Goal: Transaction & Acquisition: Obtain resource

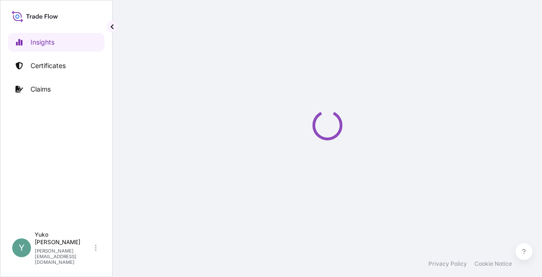
select select "2025"
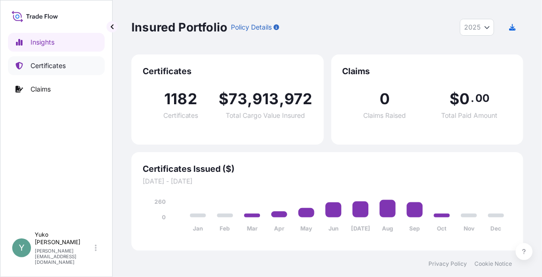
click at [53, 68] on p "Certificates" at bounding box center [47, 65] width 35 height 9
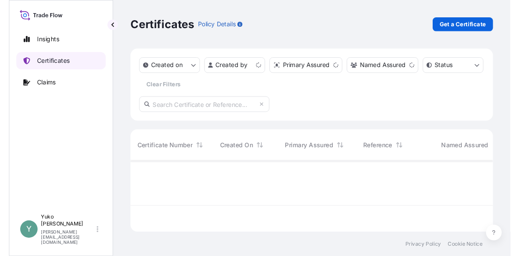
scroll to position [75, 385]
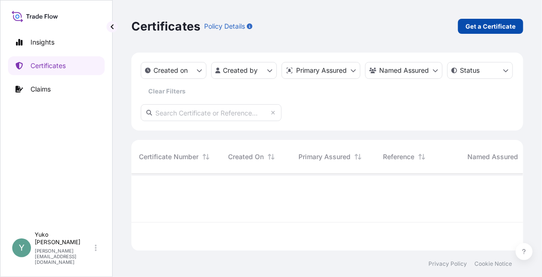
click at [490, 22] on p "Get a Certificate" at bounding box center [490, 26] width 50 height 9
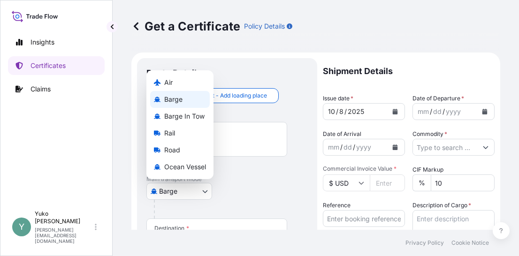
click at [200, 194] on body "Insights Certificates Claims Y [PERSON_NAME] [EMAIL_ADDRESS][DOMAIN_NAME] Get a…" at bounding box center [259, 128] width 519 height 256
click at [198, 169] on span "Ocean Vessel" at bounding box center [185, 166] width 42 height 9
select select "Ocean Vessel"
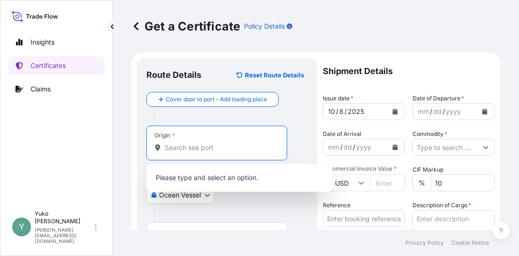
click at [211, 145] on input "Origin *" at bounding box center [220, 147] width 111 height 9
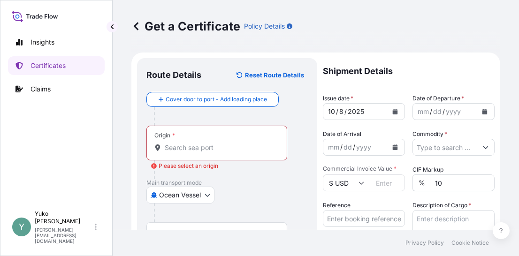
click at [192, 144] on input "Origin * Please select an origin" at bounding box center [220, 147] width 111 height 9
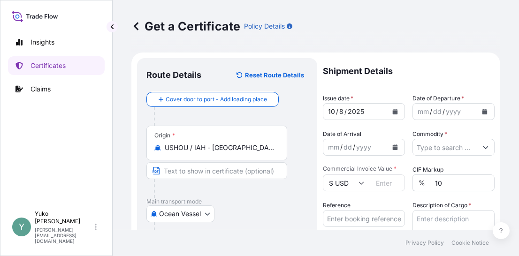
drag, startPoint x: 278, startPoint y: 150, endPoint x: 175, endPoint y: 152, distance: 102.8
click at [175, 152] on div "USHOU / IAH - [GEOGRAPHIC_DATA], [GEOGRAPHIC_DATA]" at bounding box center [216, 147] width 125 height 9
click at [175, 152] on input "USHOU / IAH - [GEOGRAPHIC_DATA], [GEOGRAPHIC_DATA]" at bounding box center [220, 147] width 111 height 9
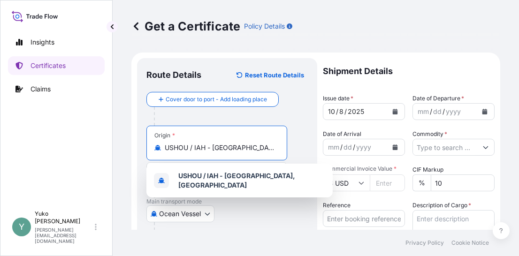
scroll to position [0, 8]
click at [212, 143] on input "USHOU / IAH - [GEOGRAPHIC_DATA], [GEOGRAPHIC_DATA]" at bounding box center [220, 147] width 111 height 9
click at [170, 146] on input "USHOU / IAH - [GEOGRAPHIC_DATA], [GEOGRAPHIC_DATA]" at bounding box center [220, 147] width 111 height 9
drag, startPoint x: 167, startPoint y: 147, endPoint x: 311, endPoint y: 153, distance: 143.7
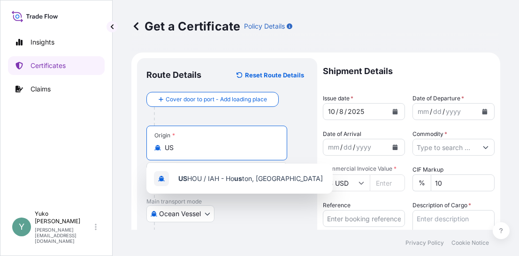
scroll to position [0, 0]
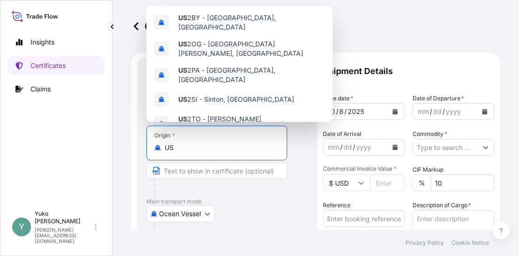
type input "U"
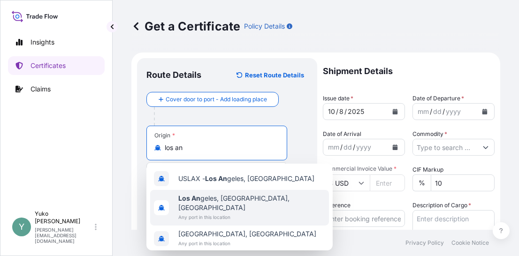
click at [205, 213] on span "Any port in this location" at bounding box center [251, 217] width 147 height 9
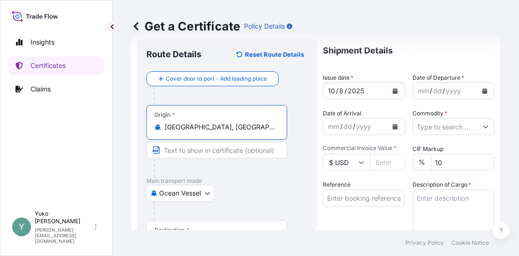
scroll to position [46, 0]
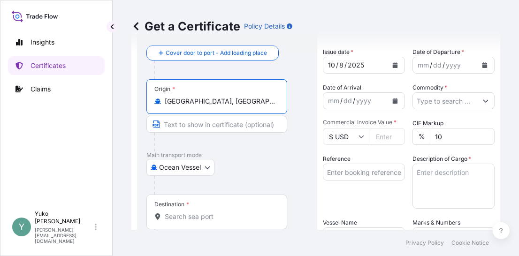
type input "[GEOGRAPHIC_DATA], [GEOGRAPHIC_DATA], [GEOGRAPHIC_DATA]"
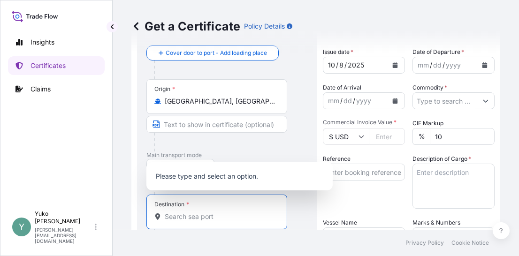
click at [209, 217] on input "Destination *" at bounding box center [220, 216] width 111 height 9
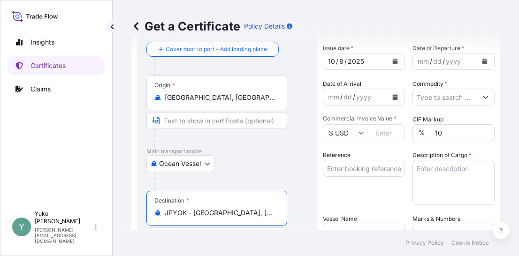
scroll to position [0, 0]
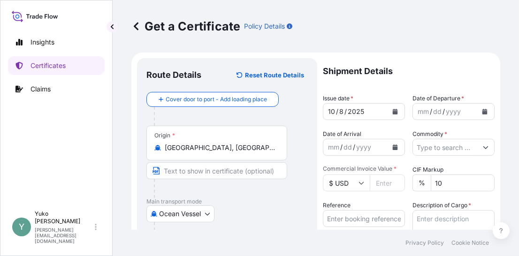
type input "JPYOK - [GEOGRAPHIC_DATA], [GEOGRAPHIC_DATA]"
click at [482, 112] on icon "Calendar" at bounding box center [484, 112] width 5 height 6
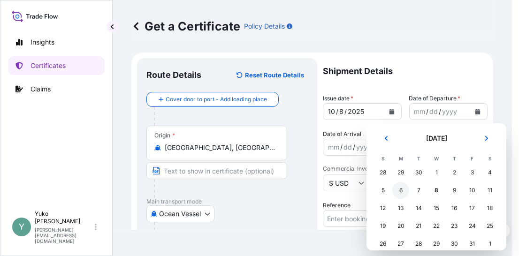
click at [399, 189] on div "6" at bounding box center [400, 190] width 17 height 17
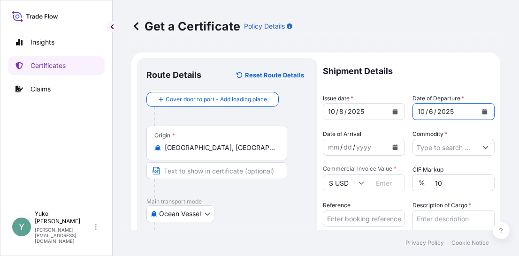
click at [483, 147] on icon "Show suggestions" at bounding box center [486, 148] width 6 height 6
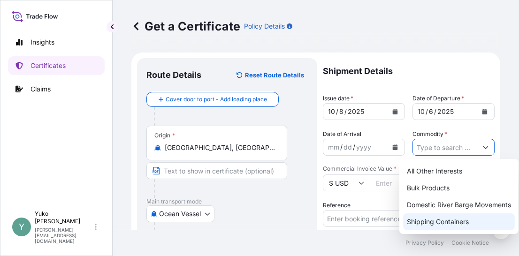
click at [473, 220] on div "Shipping Containers" at bounding box center [459, 221] width 112 height 17
type input "Shipping Containers"
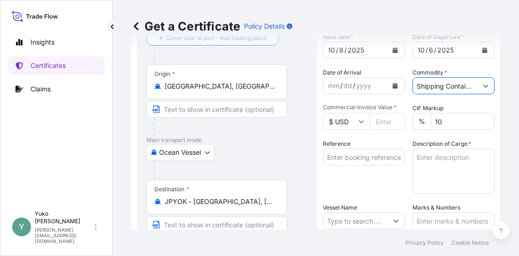
scroll to position [62, 0]
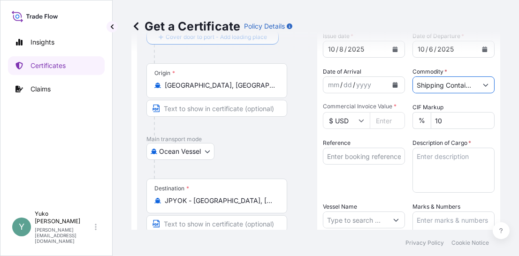
click at [364, 122] on icon at bounding box center [361, 121] width 6 height 6
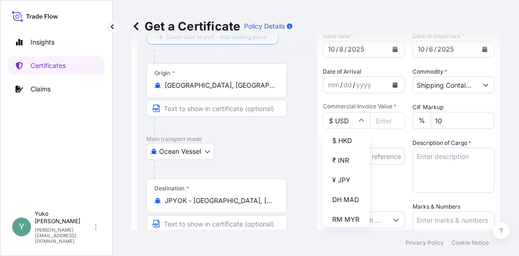
scroll to position [165, 0]
click at [349, 187] on div "¥ JPY" at bounding box center [346, 178] width 39 height 18
type input "¥ JPY"
click at [384, 117] on input "Commercial Invoice Value *" at bounding box center [387, 120] width 35 height 17
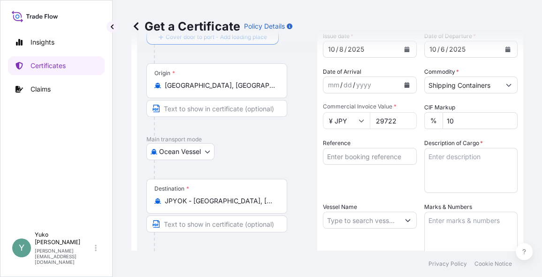
scroll to position [62, 0]
type input "29722"
click at [356, 159] on input "Reference" at bounding box center [370, 156] width 94 height 17
paste input "CHI/YOK/V09965"
type input "CHI/YOK/V09965"
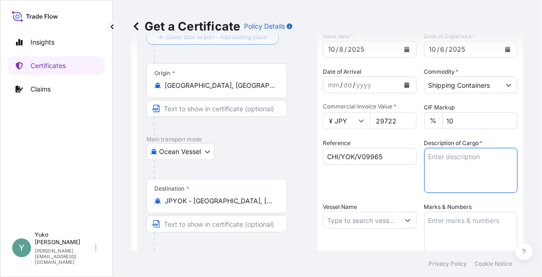
click at [458, 162] on textarea "Description of Cargo *" at bounding box center [471, 170] width 94 height 45
click at [442, 157] on textarea "Description of Cargo *" at bounding box center [471, 170] width 94 height 45
paste textarea "ACTIPHYTE KOLA NUT BG50NP SPCCA"
type textarea "ACTIPHYTE KOLA NUT BG50NP SPCCA"
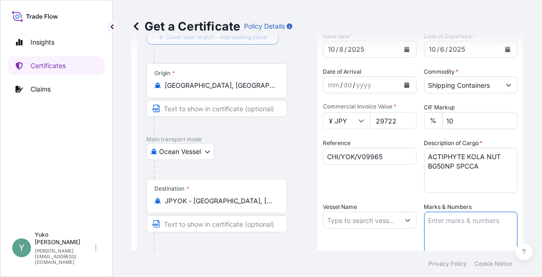
click at [443, 224] on textarea "Marks & Numbers" at bounding box center [471, 235] width 94 height 47
paste textarea "502506001757"
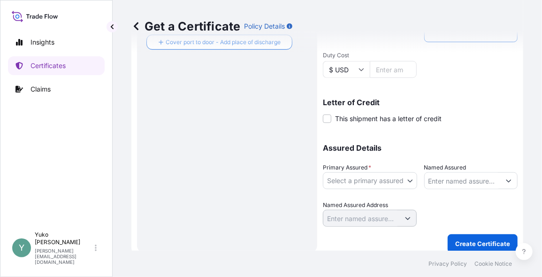
scroll to position [281, 0]
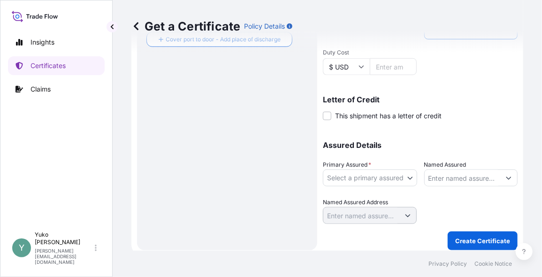
type textarea "502506001757"
click at [402, 175] on body "Insights Certificates Claims Y [PERSON_NAME] [EMAIL_ADDRESS][DOMAIN_NAME] Get a…" at bounding box center [271, 138] width 542 height 277
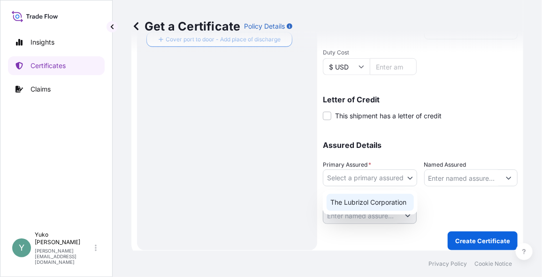
click at [398, 198] on div "The Lubrizol Corporation" at bounding box center [370, 202] width 87 height 17
select select "31566"
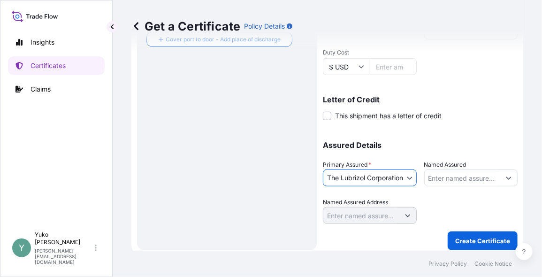
click at [500, 177] on button "Show suggestions" at bounding box center [508, 177] width 17 height 17
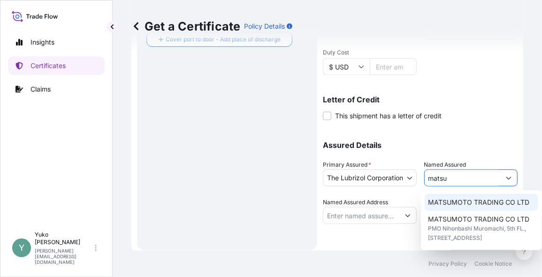
click at [456, 203] on span "MATSUMOTO TRADING CO LTD" at bounding box center [478, 202] width 101 height 9
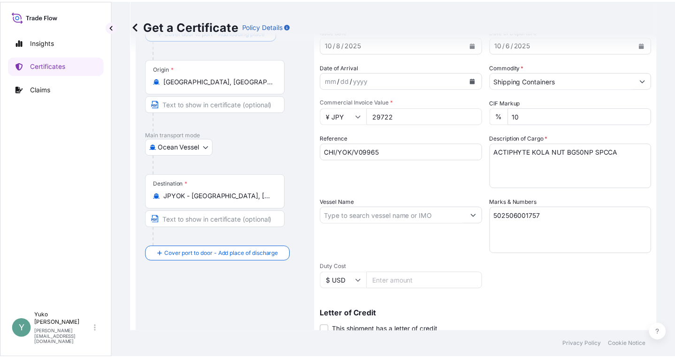
scroll to position [63, 0]
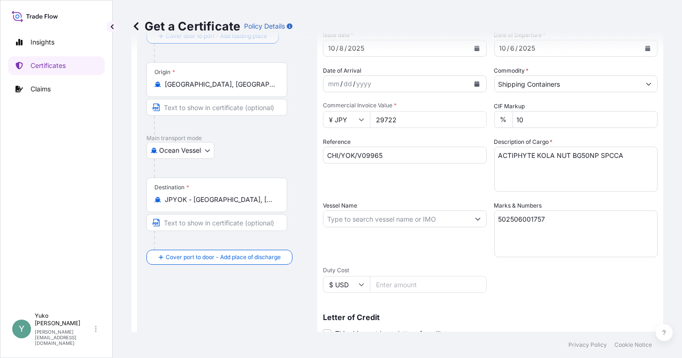
type input "MATSUMOTO TRADING CO LTD"
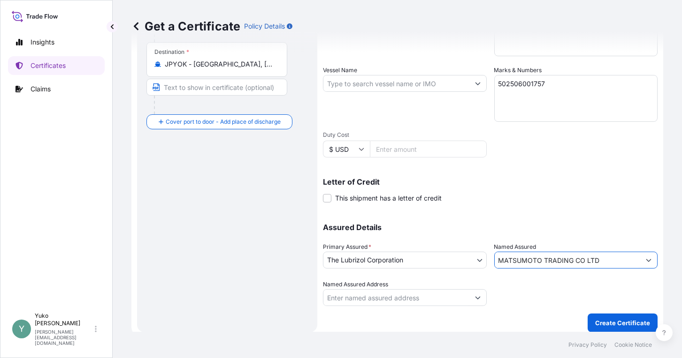
scroll to position [204, 0]
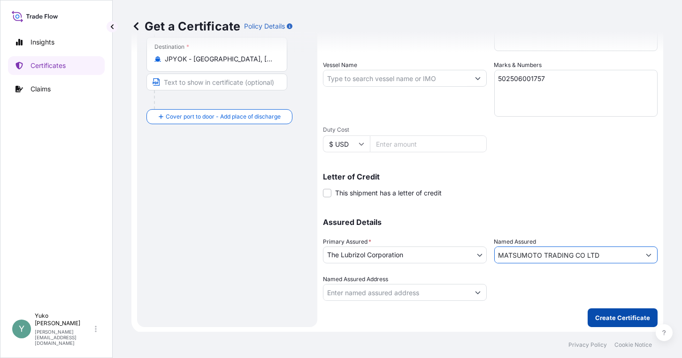
click at [541, 276] on p "Create Certificate" at bounding box center [622, 317] width 55 height 9
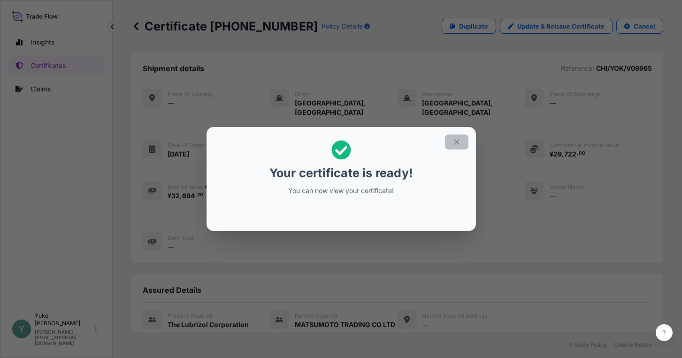
click at [460, 138] on icon "button" at bounding box center [456, 142] width 8 height 8
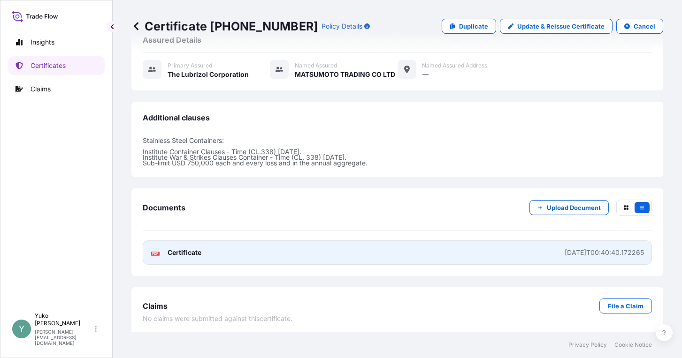
scroll to position [252, 0]
click at [195, 251] on span "Certificate" at bounding box center [184, 251] width 34 height 9
